Goal: Book appointment/travel/reservation

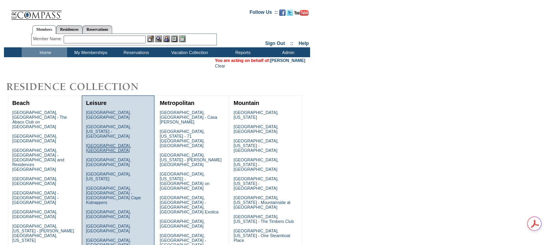
click at [96, 143] on link "Corfu, Greece" at bounding box center [108, 147] width 45 height 9
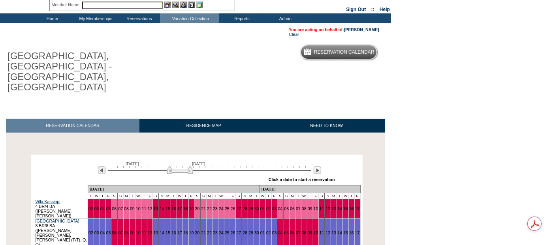
scroll to position [44, 0]
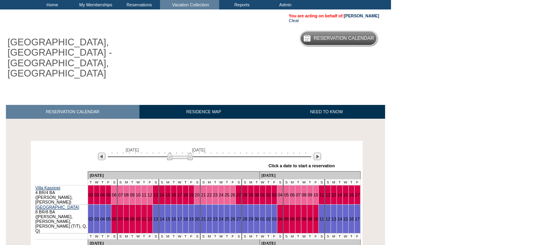
click at [312, 148] on div "[DATE] [DATE]" at bounding box center [208, 154] width 228 height 13
click at [315, 153] on img at bounding box center [316, 156] width 7 height 7
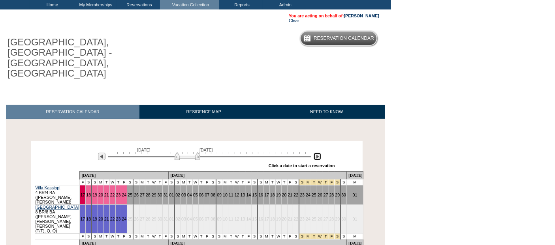
click at [315, 153] on img at bounding box center [316, 156] width 7 height 7
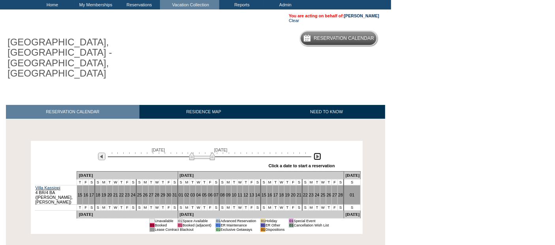
click at [316, 153] on img at bounding box center [316, 156] width 7 height 7
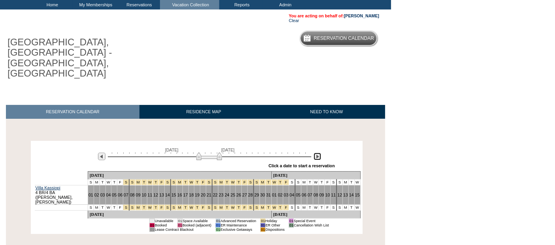
click at [316, 153] on img at bounding box center [316, 156] width 7 height 7
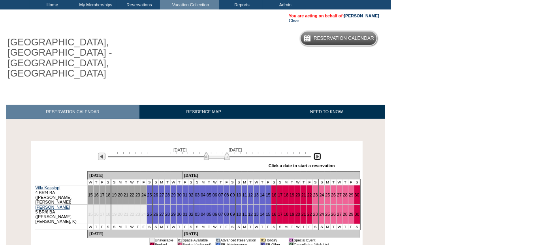
click at [316, 153] on img at bounding box center [316, 156] width 7 height 7
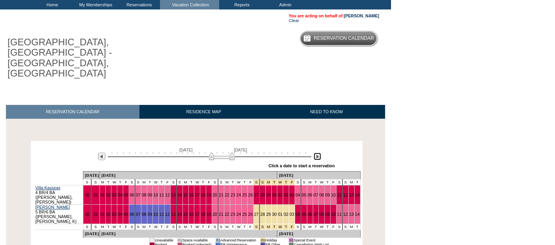
click at [224, 152] on img at bounding box center [222, 156] width 26 height 8
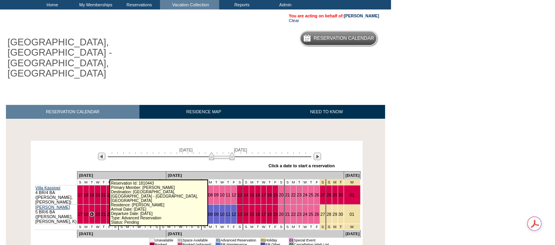
click at [94, 212] on link "19" at bounding box center [92, 214] width 5 height 5
